Goal: Transaction & Acquisition: Purchase product/service

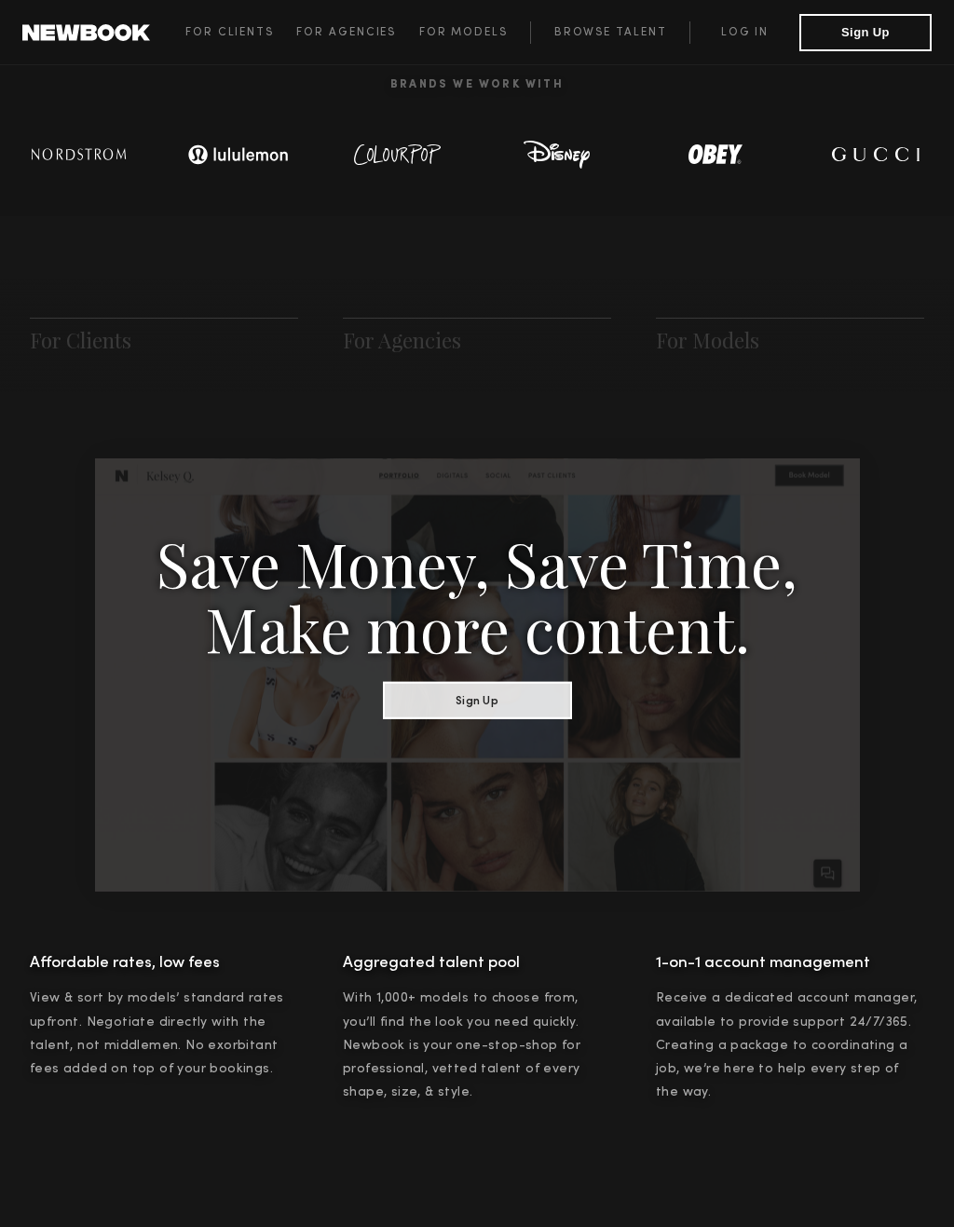
scroll to position [927, 0]
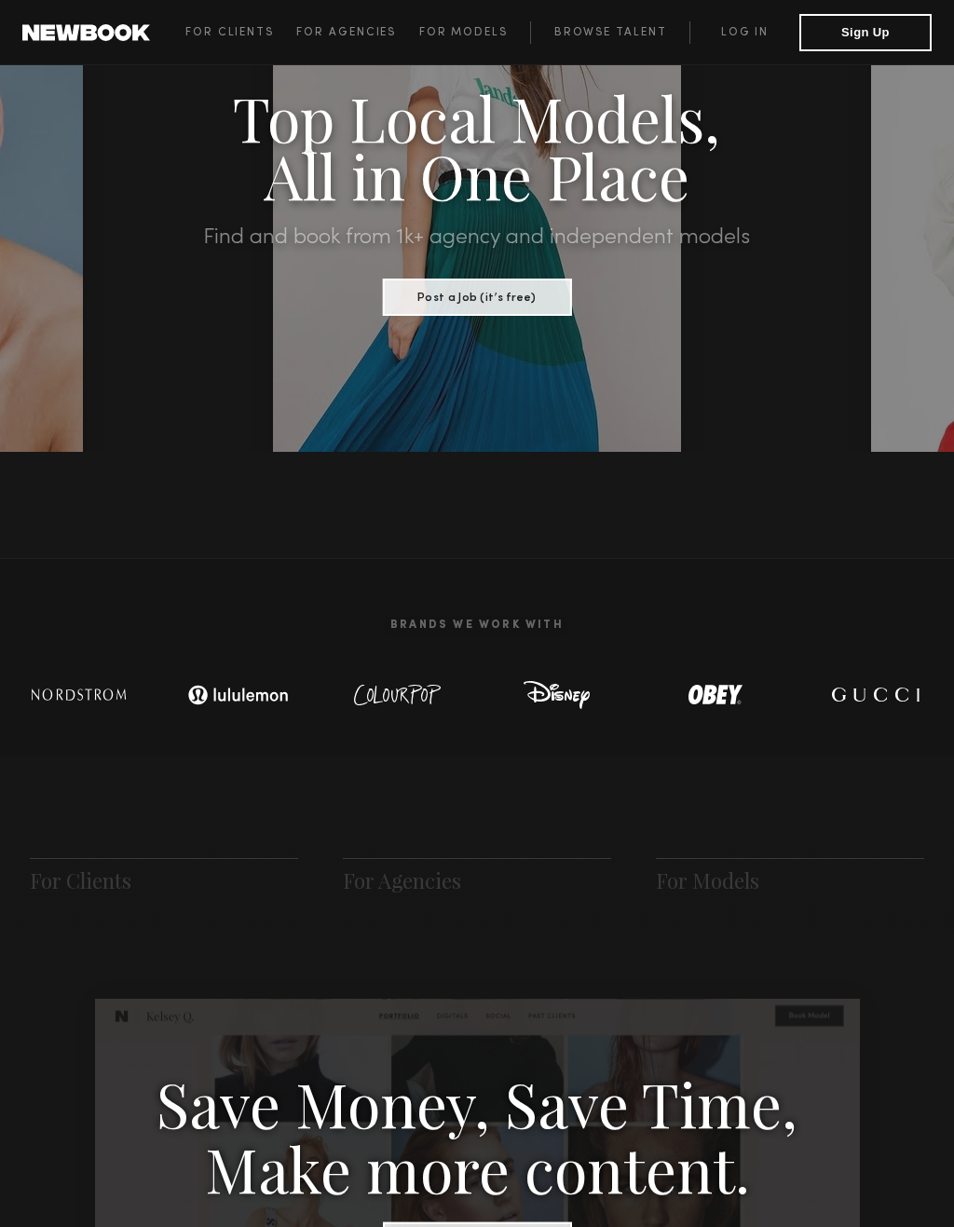
click at [228, 28] on span "For Clients" at bounding box center [229, 32] width 89 height 11
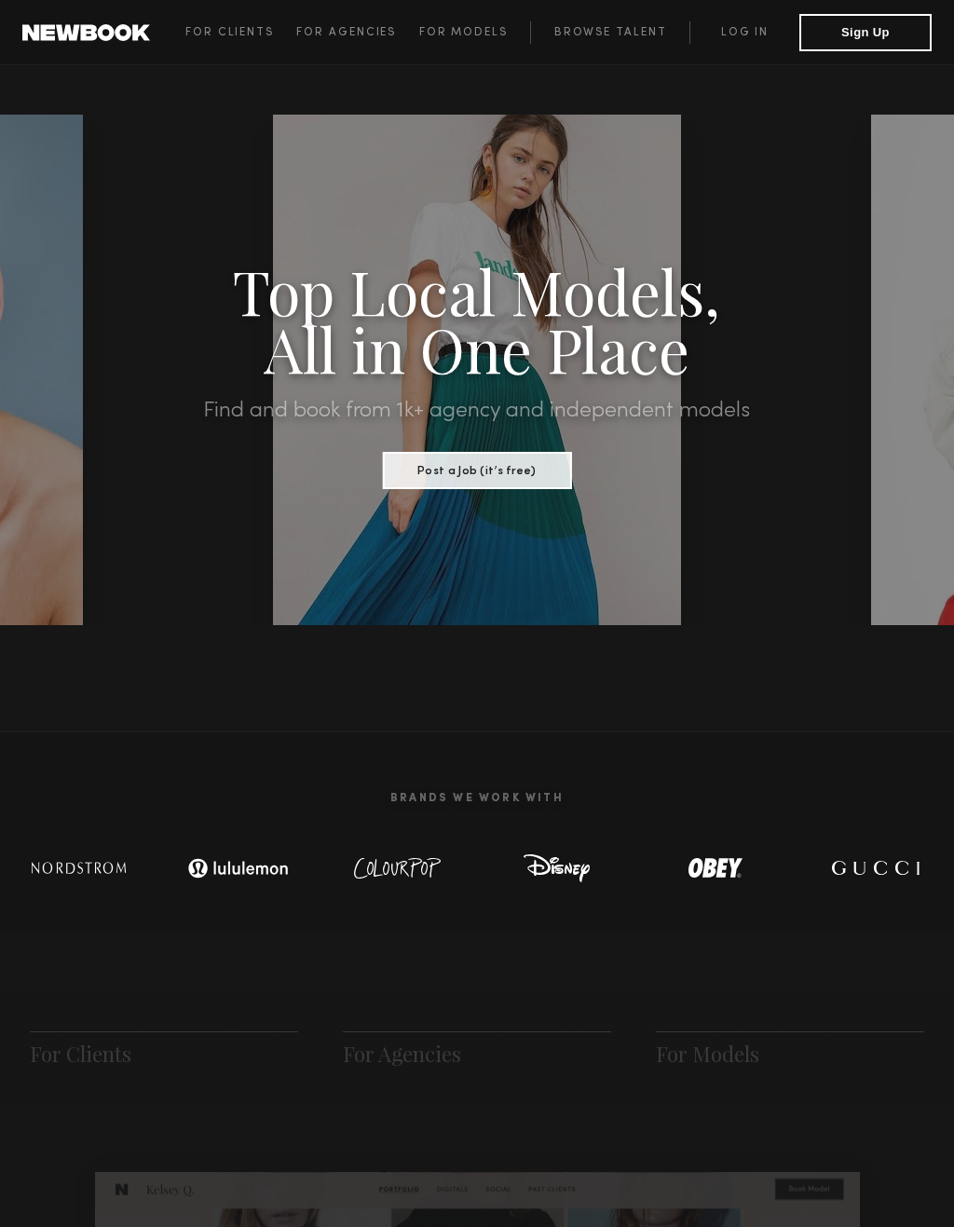
click at [370, 27] on span "For Agencies" at bounding box center [346, 32] width 100 height 11
click at [474, 21] on link "For Models" at bounding box center [475, 32] width 112 height 22
click at [623, 34] on link "Browse Talent" at bounding box center [609, 32] width 159 height 22
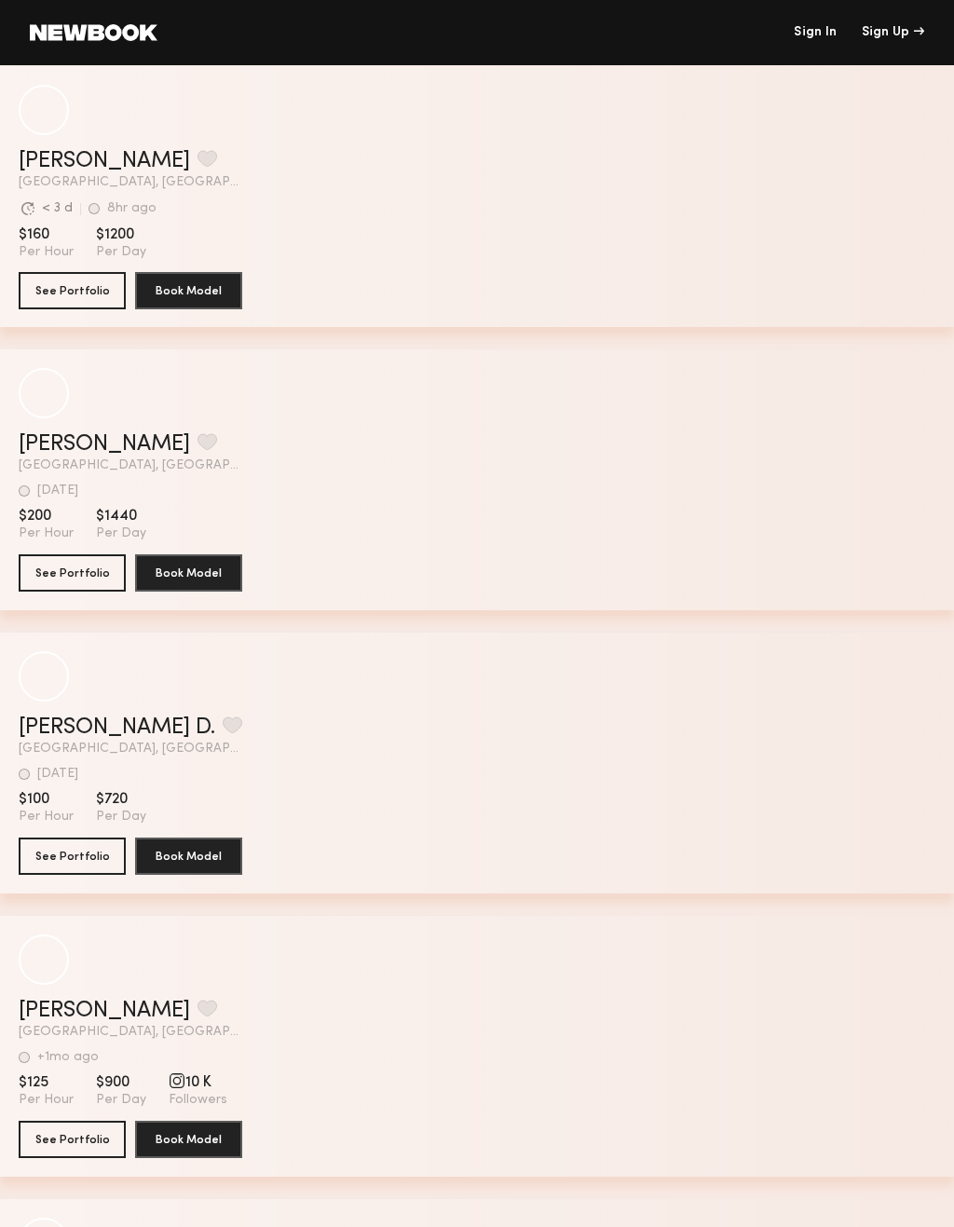
scroll to position [903, 0]
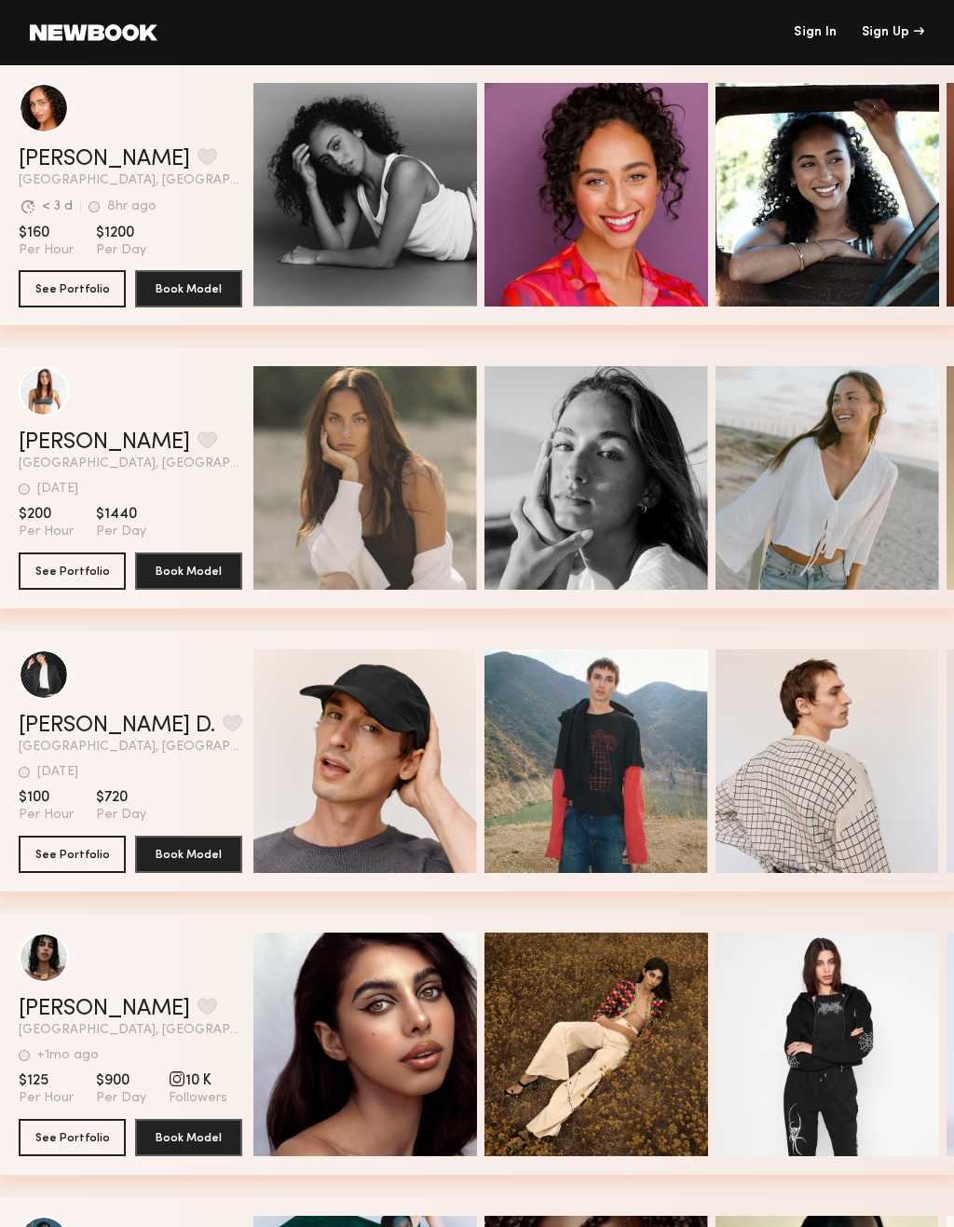
click at [62, 368] on div "grid" at bounding box center [131, 391] width 224 height 50
click at [108, 560] on button "See Portfolio" at bounding box center [72, 571] width 107 height 37
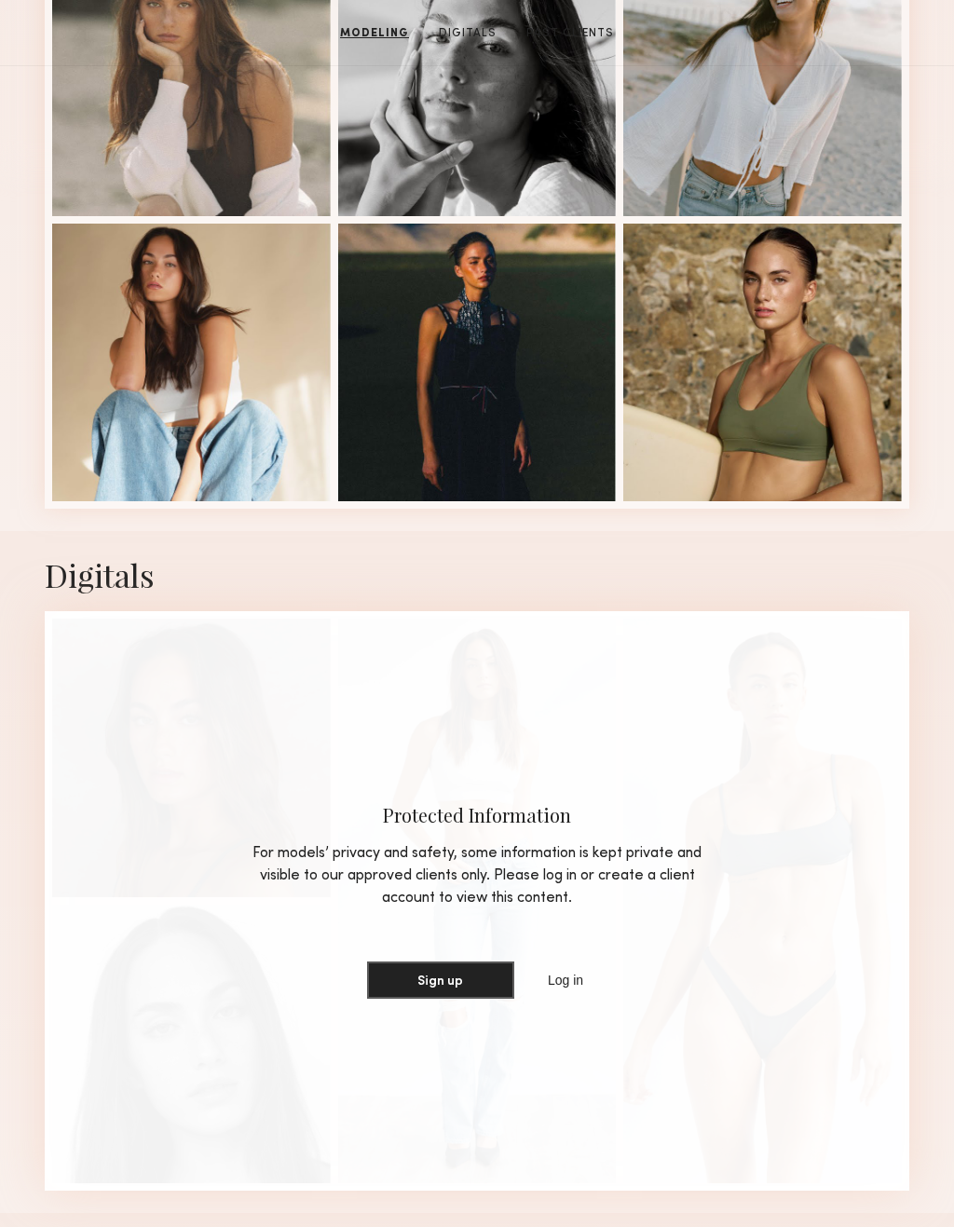
scroll to position [570, 0]
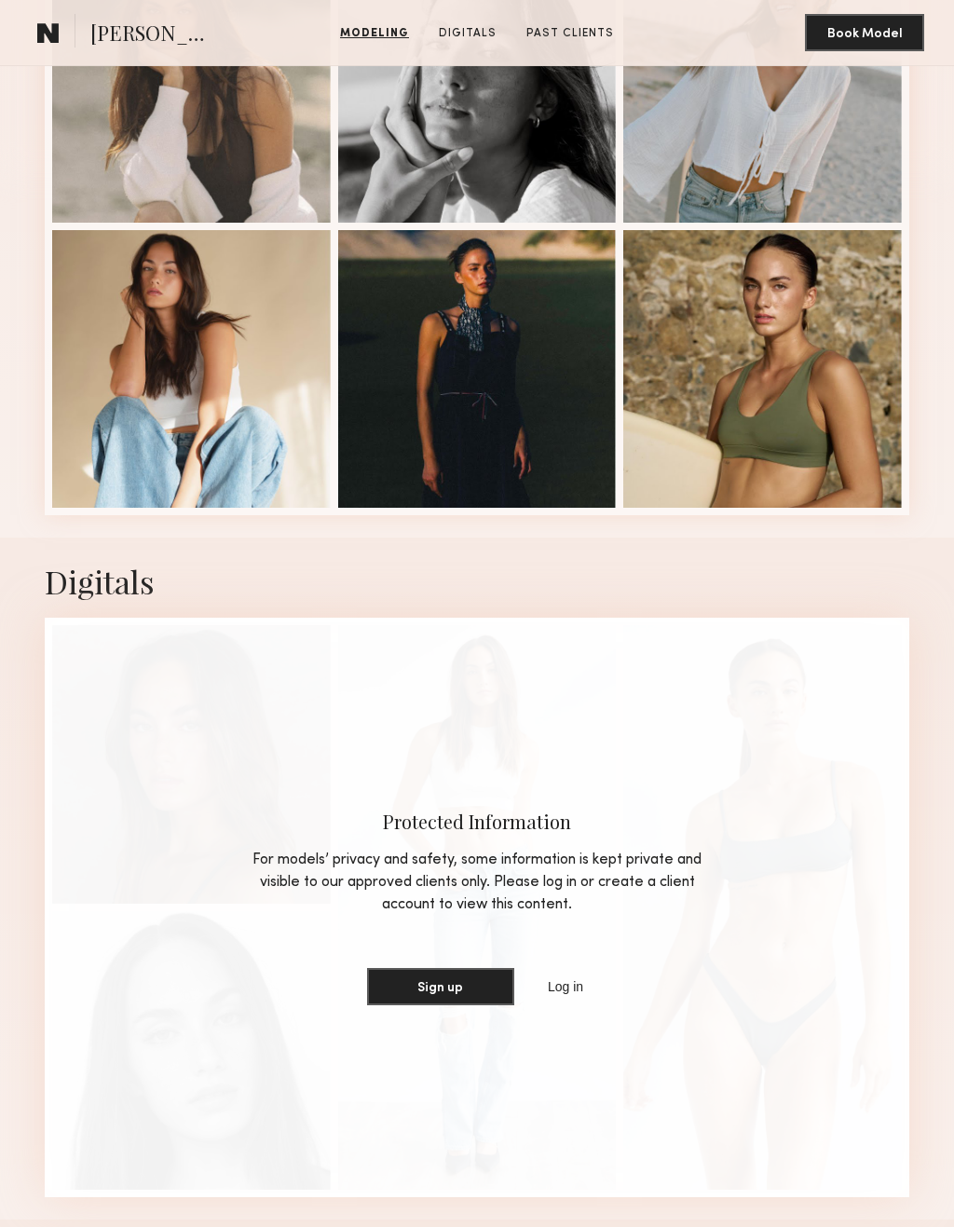
click at [130, 361] on div at bounding box center [191, 369] width 279 height 279
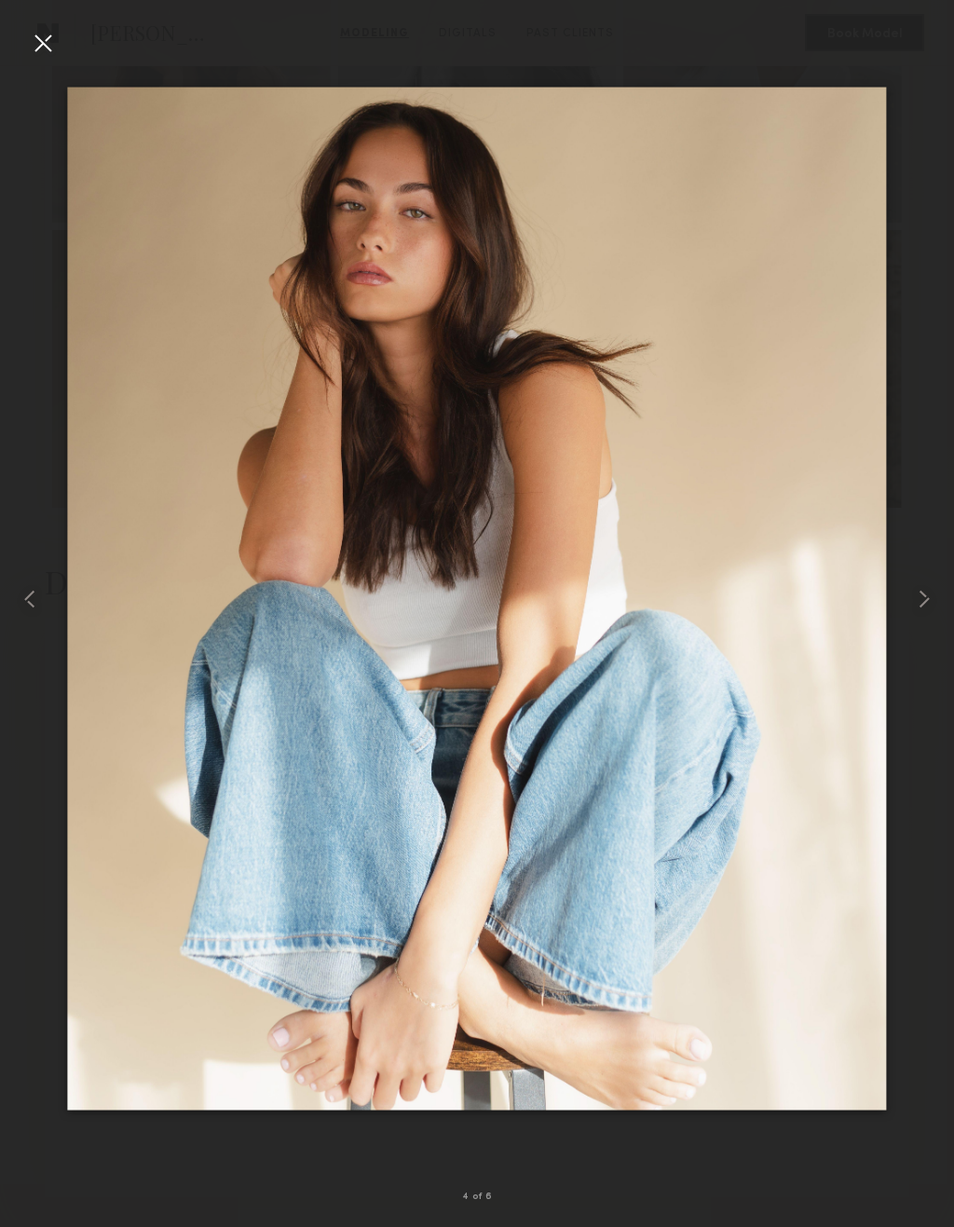
click at [36, 46] on div at bounding box center [43, 43] width 30 height 30
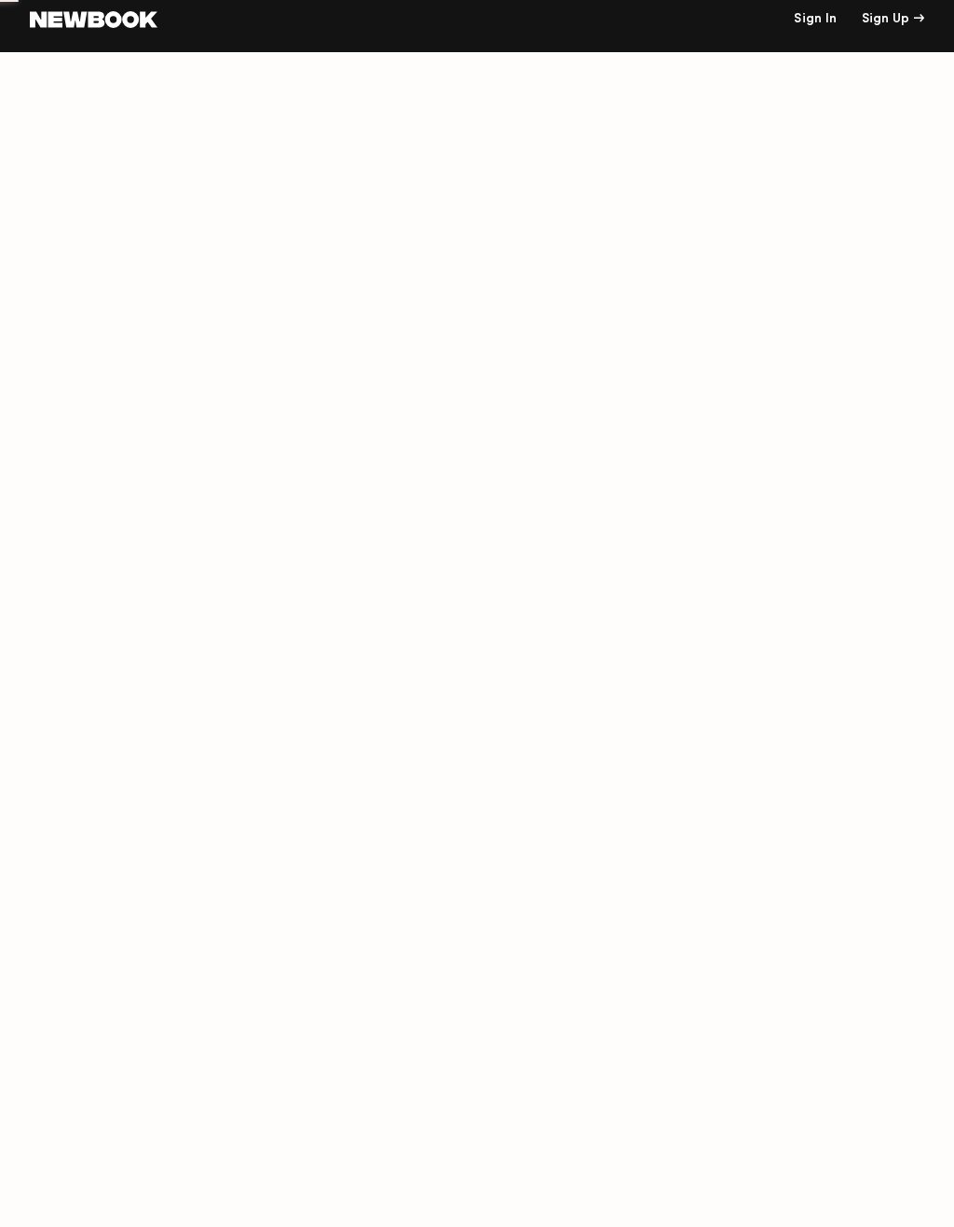
scroll to position [111, 0]
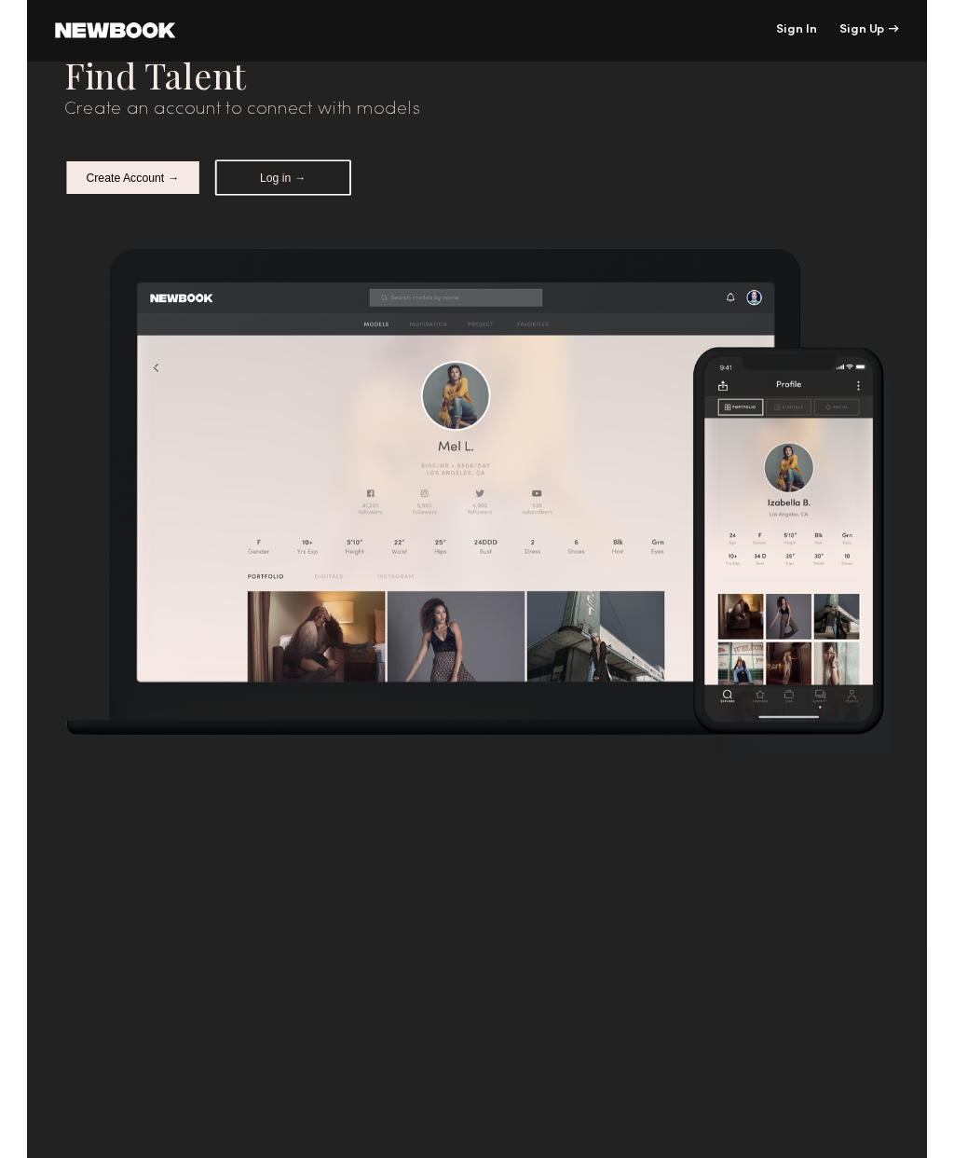
scroll to position [5753, 0]
